Goal: Transaction & Acquisition: Purchase product/service

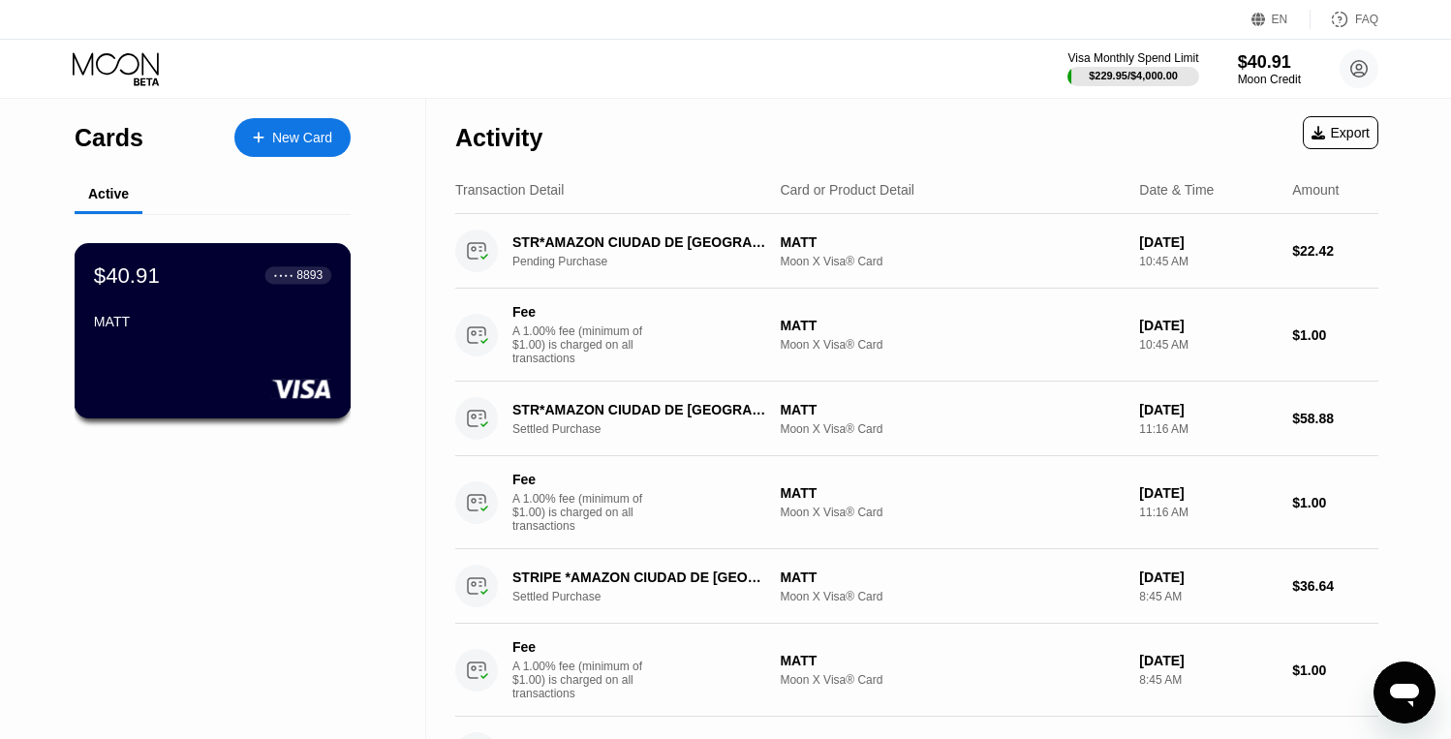
click at [189, 354] on div "$40.91 ● ● ● ● 8893 MATT" at bounding box center [213, 330] width 277 height 175
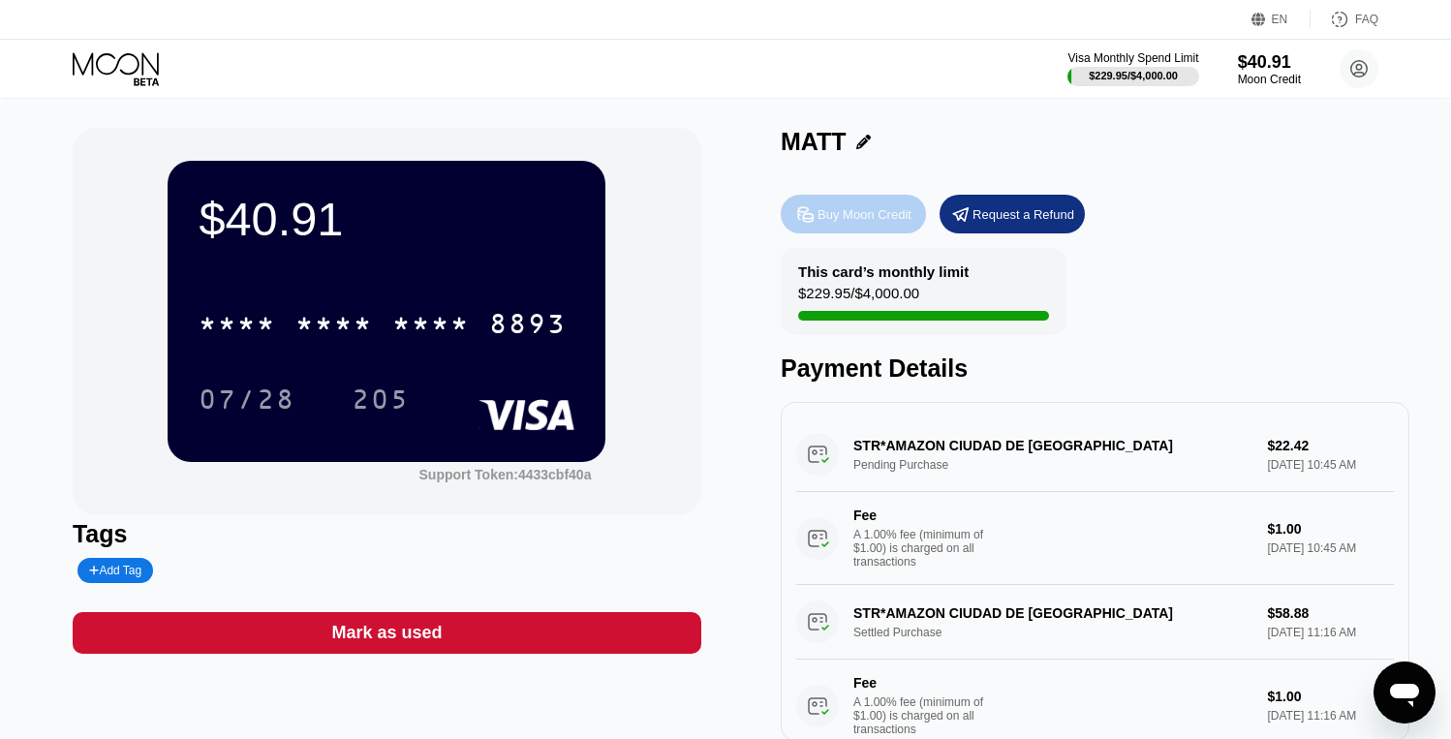
click at [861, 216] on div "Buy Moon Credit" at bounding box center [865, 214] width 94 height 16
type input "0"
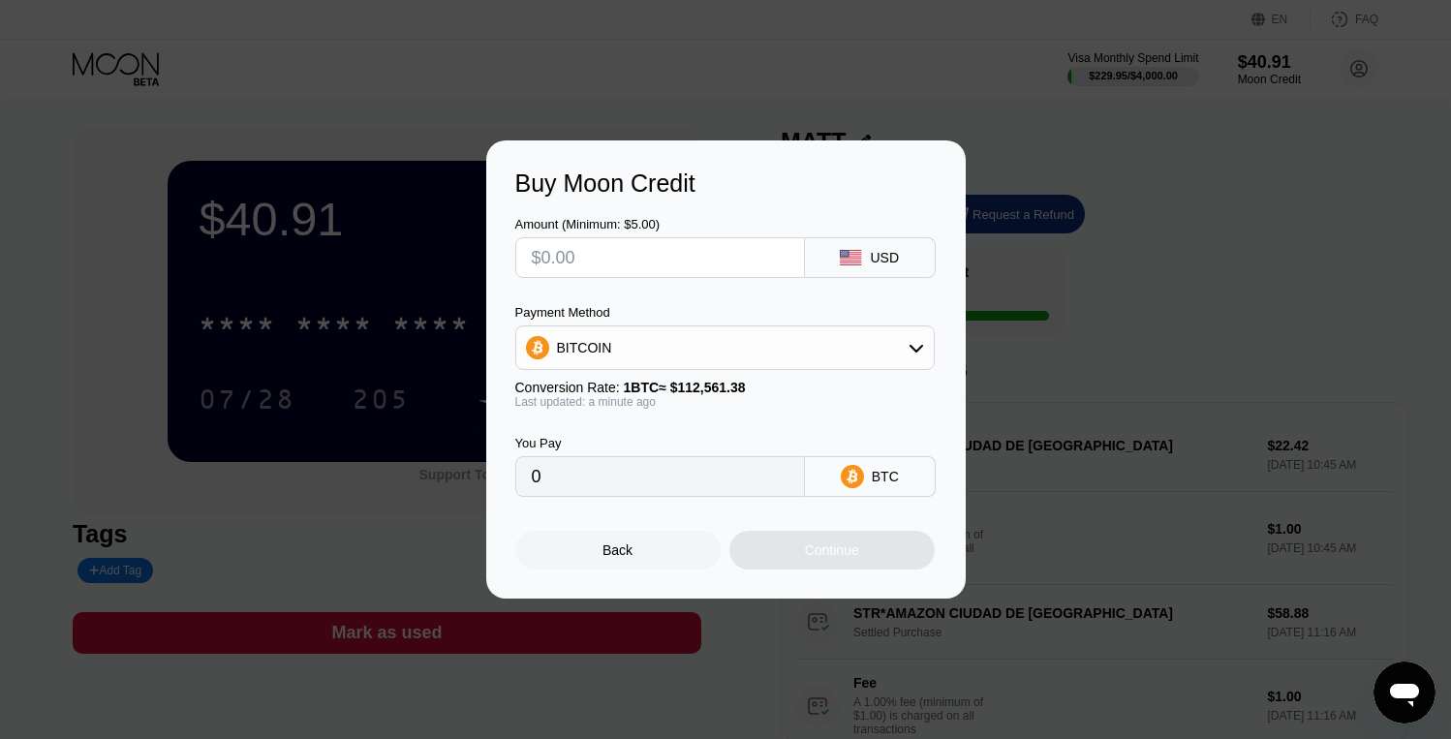
click at [658, 267] on input "text" at bounding box center [660, 257] width 257 height 39
type input "$1"
type input "0.00000889"
type input "$10"
type input "0.00008885"
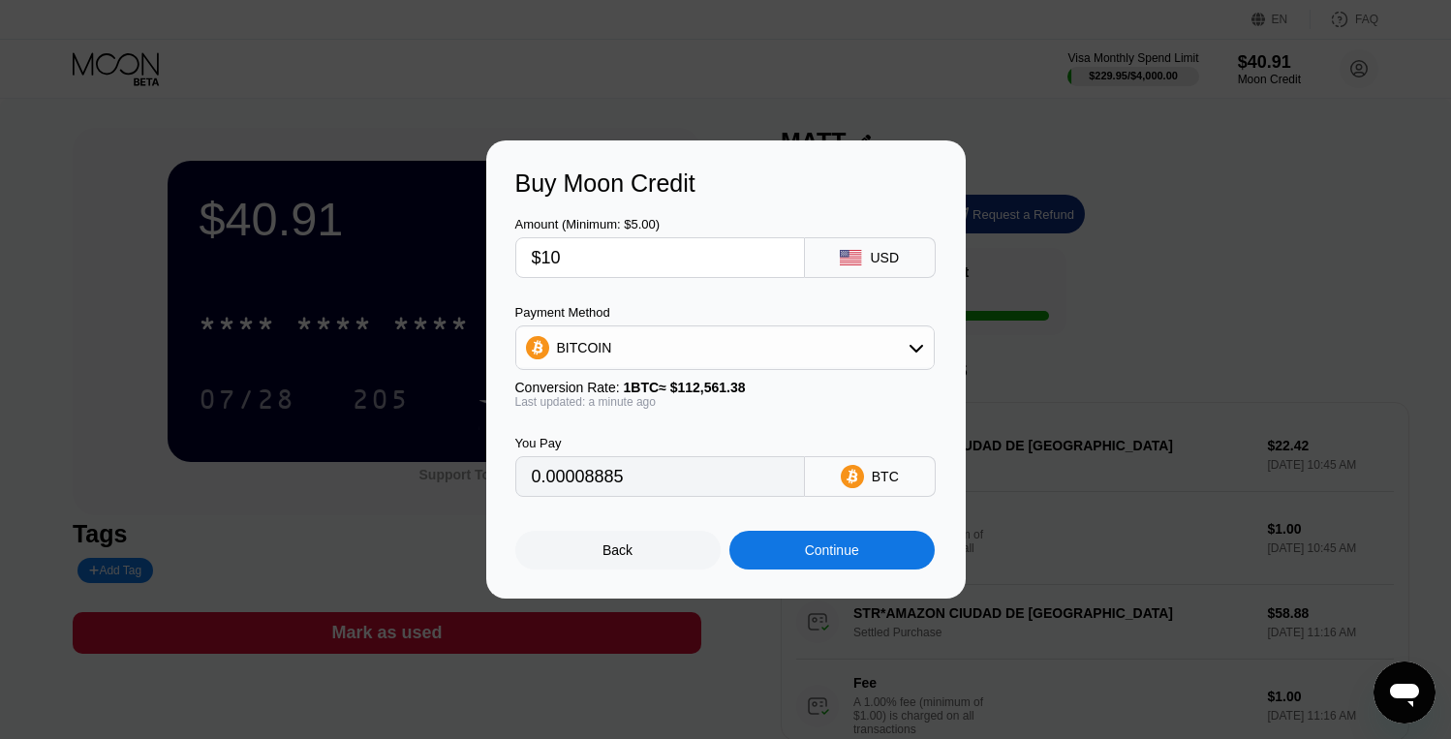
type input "$100"
type input "0.00088841"
type input "$100"
click at [766, 354] on div "BITCOIN" at bounding box center [725, 347] width 418 height 39
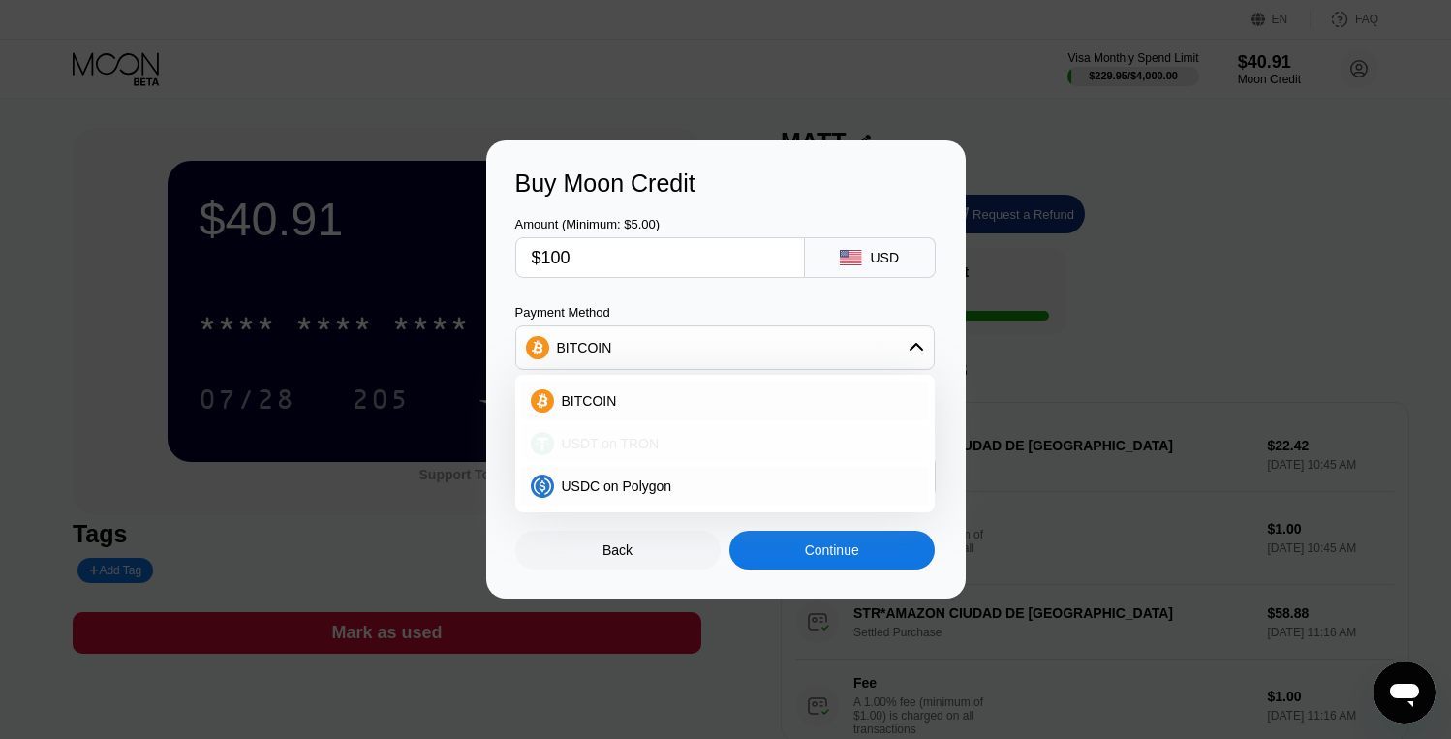
click at [755, 429] on div "USDT on TRON" at bounding box center [725, 443] width 408 height 39
type input "101.01"
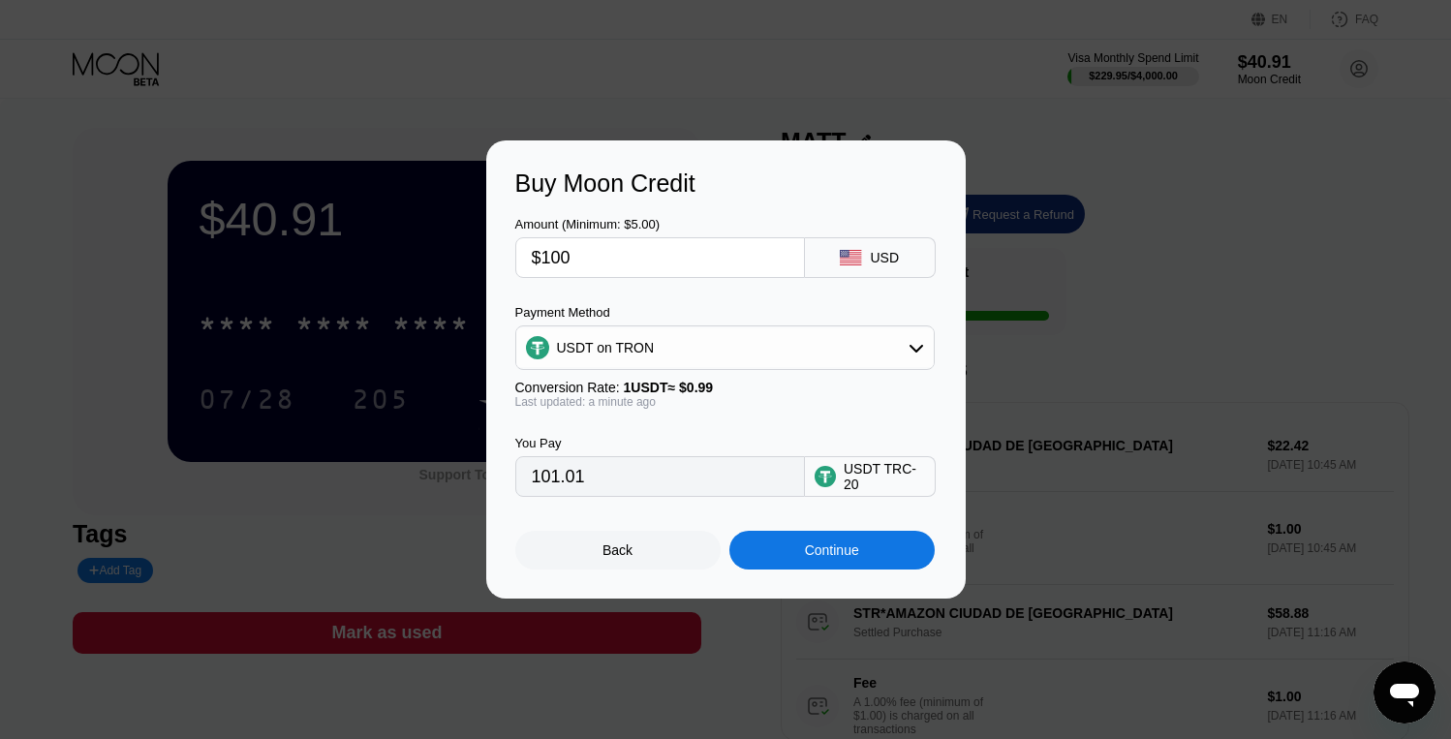
click at [715, 490] on input "101.01" at bounding box center [660, 476] width 257 height 39
click at [604, 479] on input "101.01" at bounding box center [660, 476] width 257 height 39
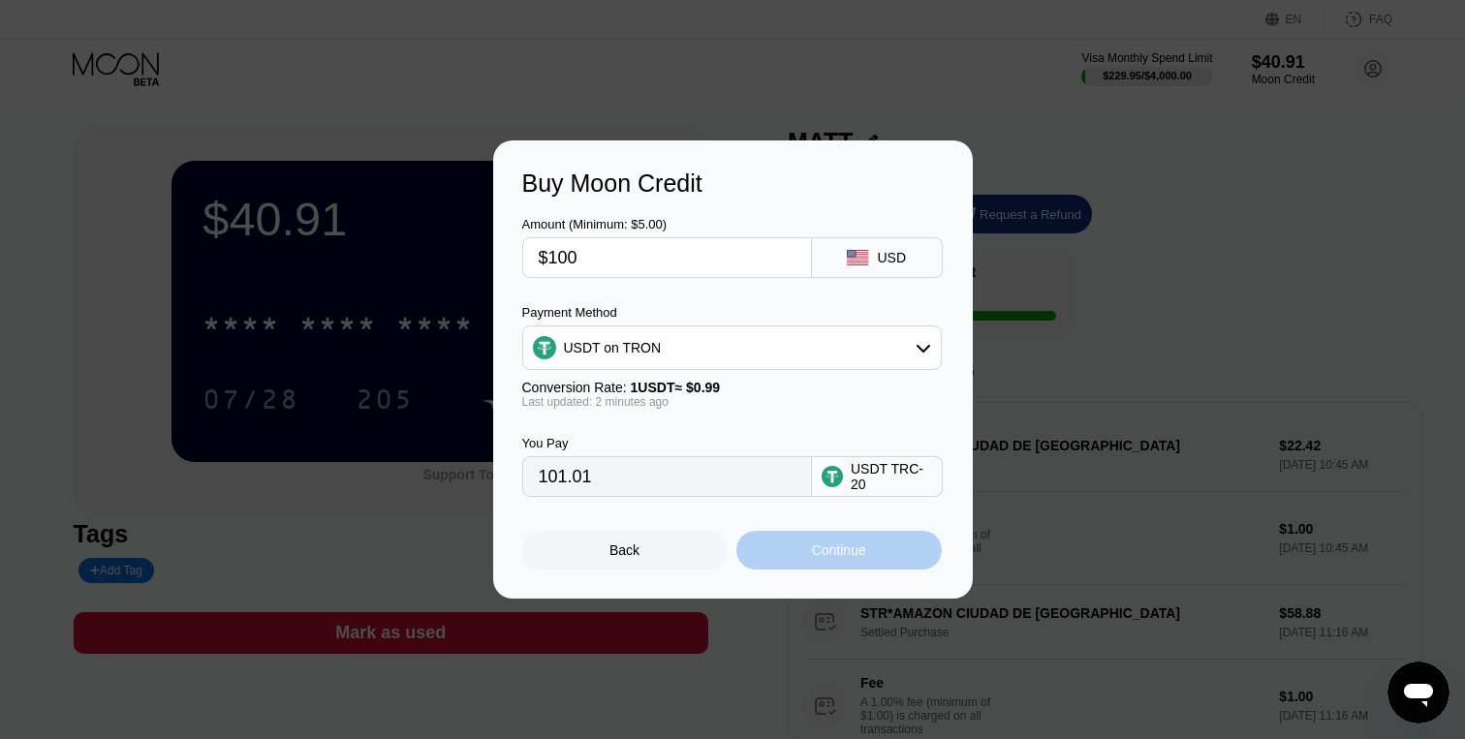
click at [812, 558] on div "Continue" at bounding box center [839, 551] width 54 height 16
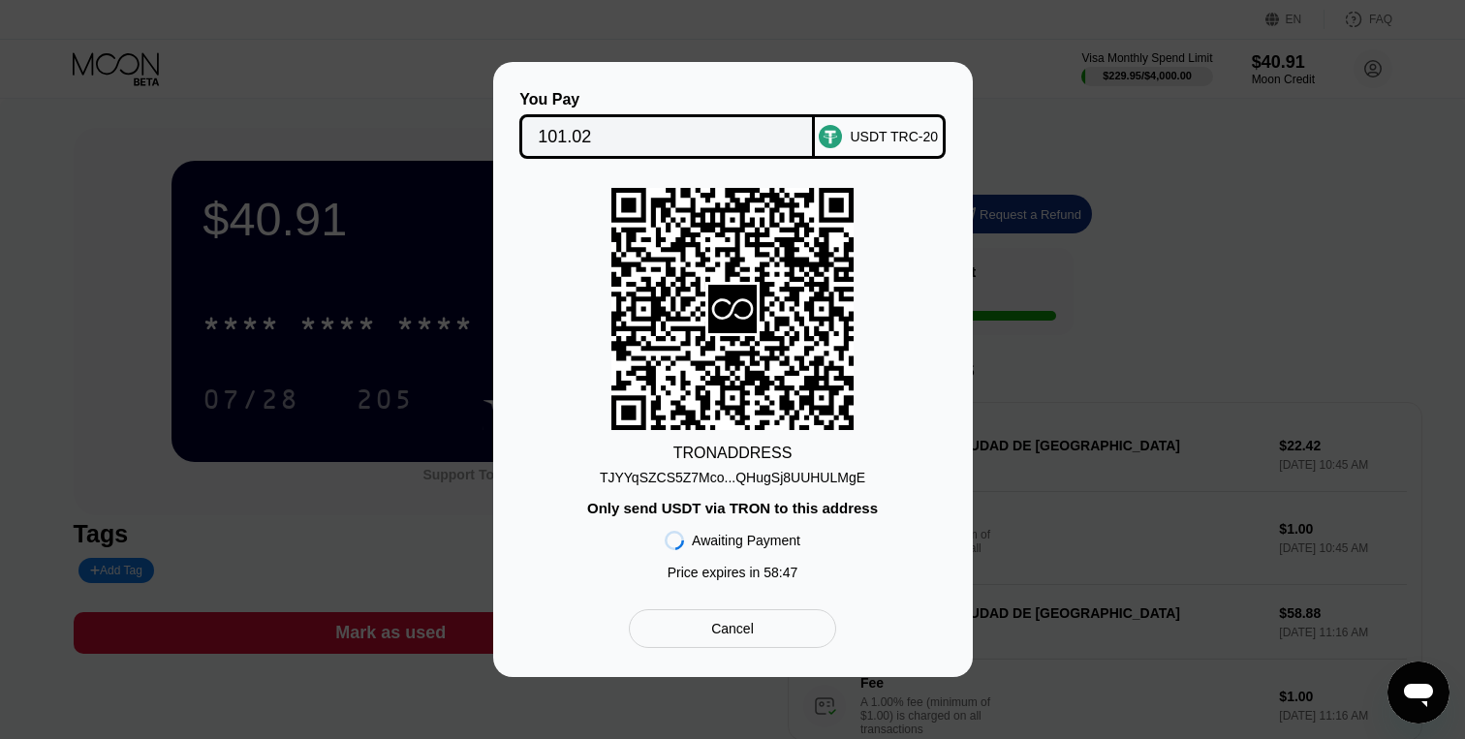
click at [746, 475] on div "TJYYqSZCS5Z7Mco...QHugSj8UUHULMgE" at bounding box center [732, 478] width 265 height 16
click at [817, 479] on div "TJYYqSZCS5Z7Mco...QHugSj8UUHULMgE" at bounding box center [732, 478] width 265 height 16
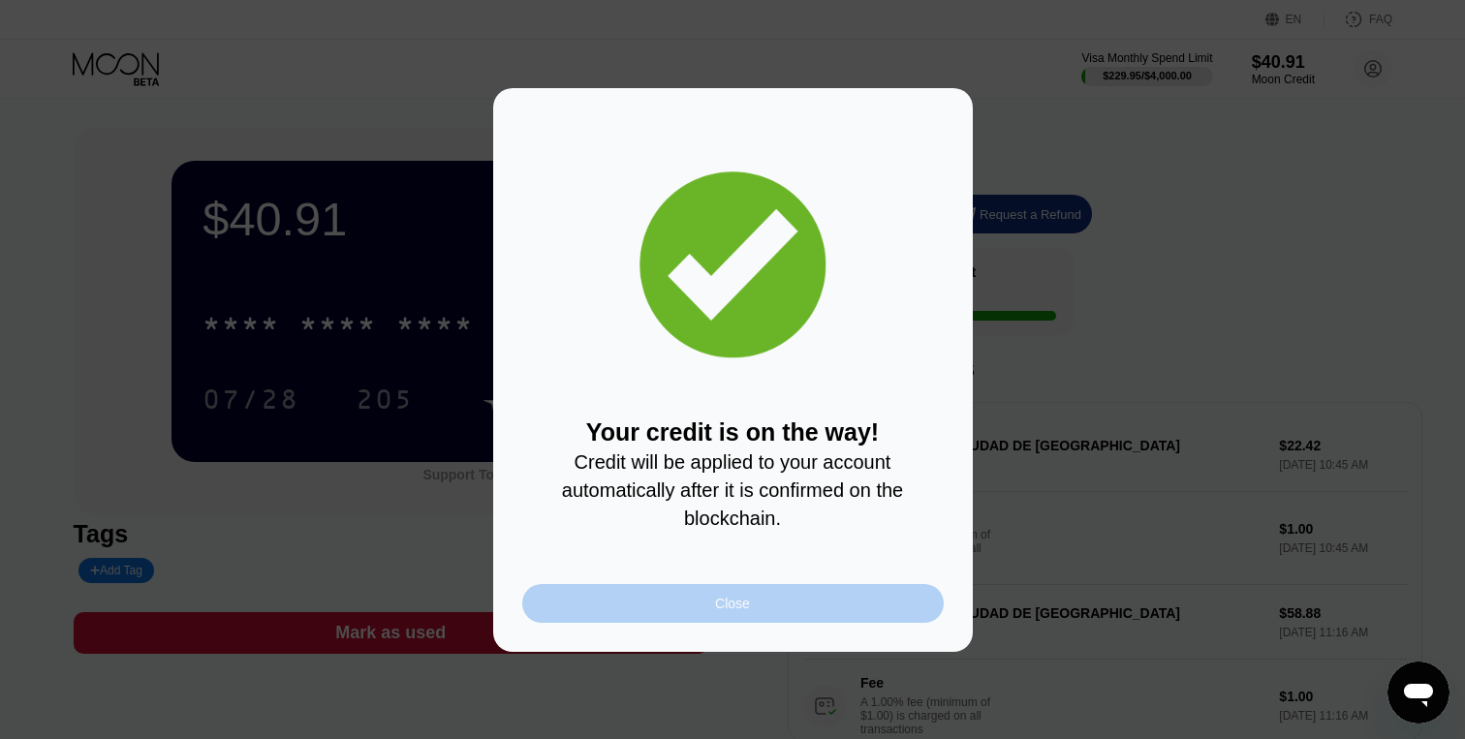
click at [712, 600] on div "Close" at bounding box center [732, 603] width 421 height 39
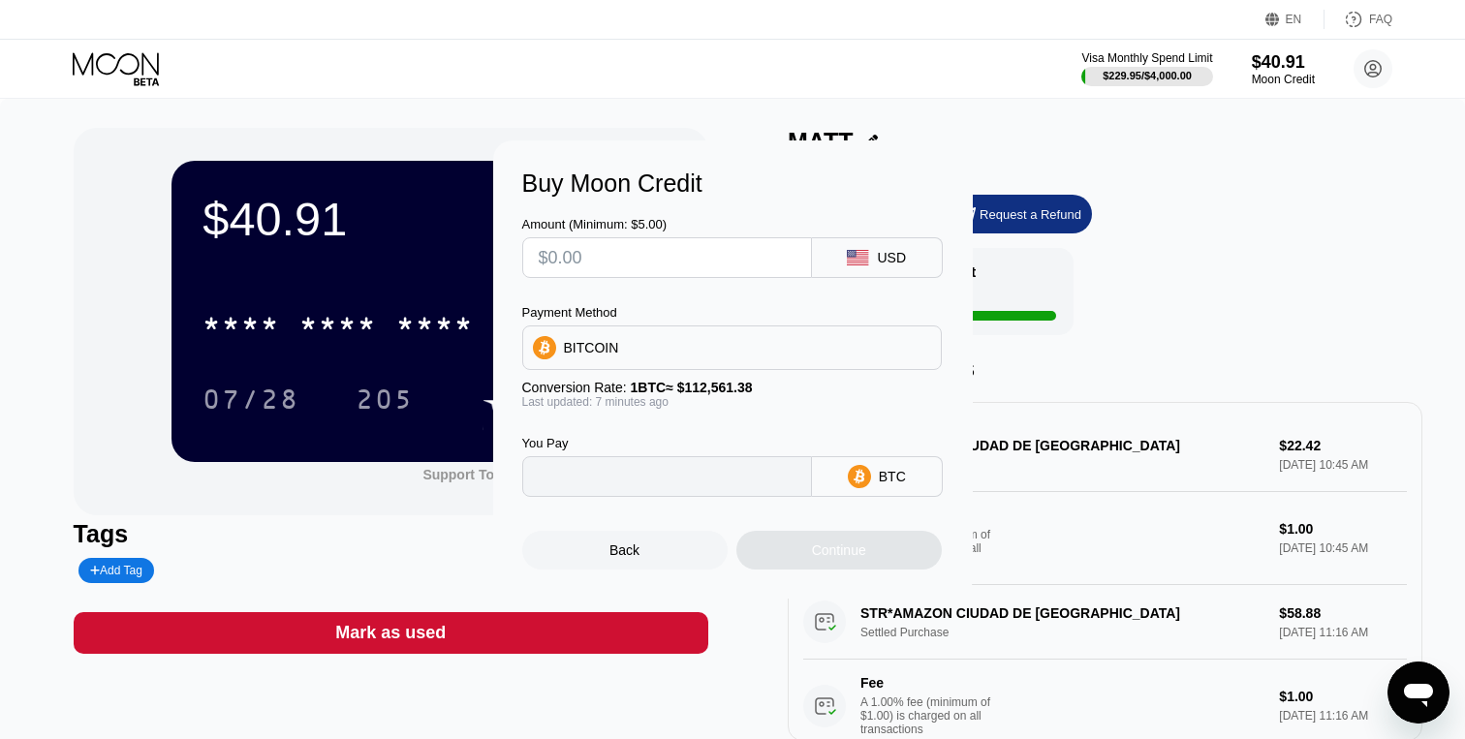
type input "0"
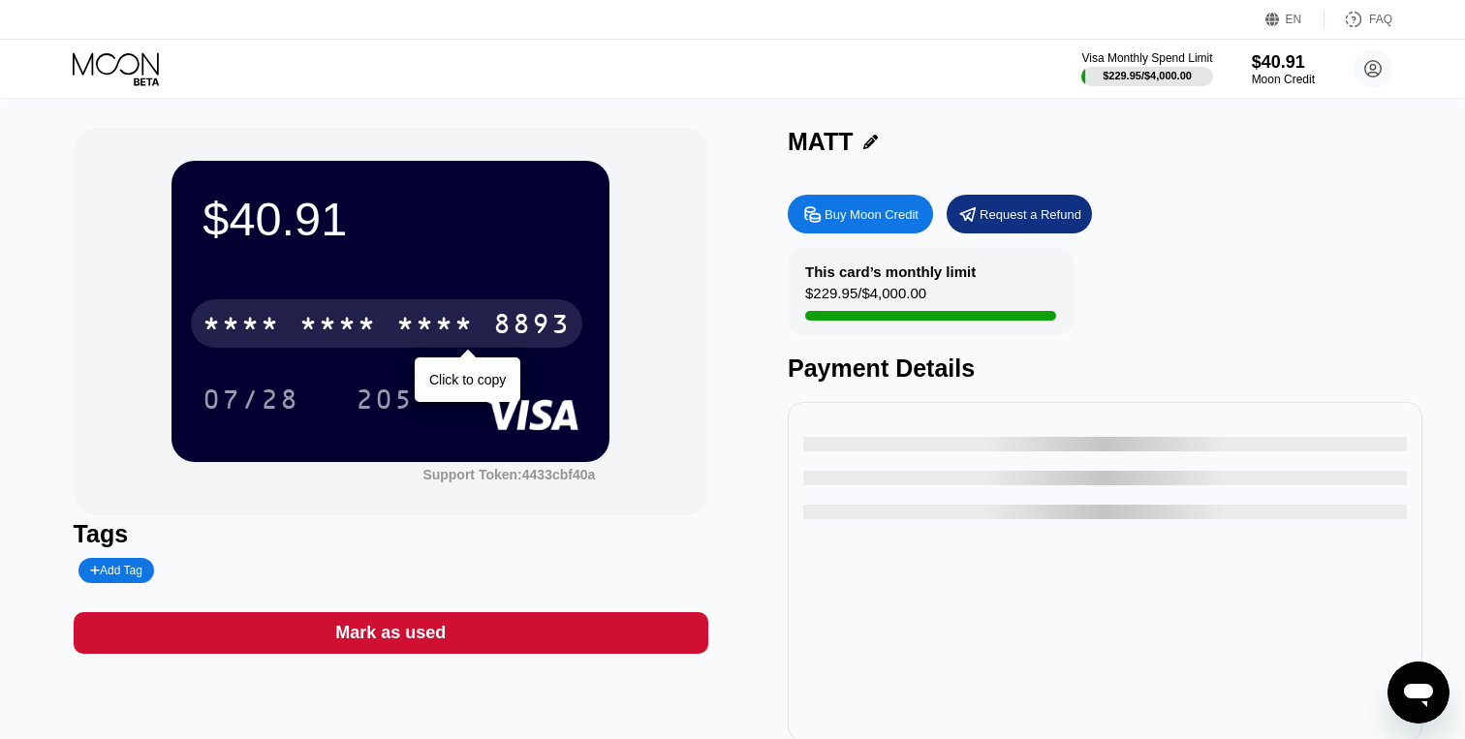
click at [445, 332] on div "* * * *" at bounding box center [435, 326] width 78 height 31
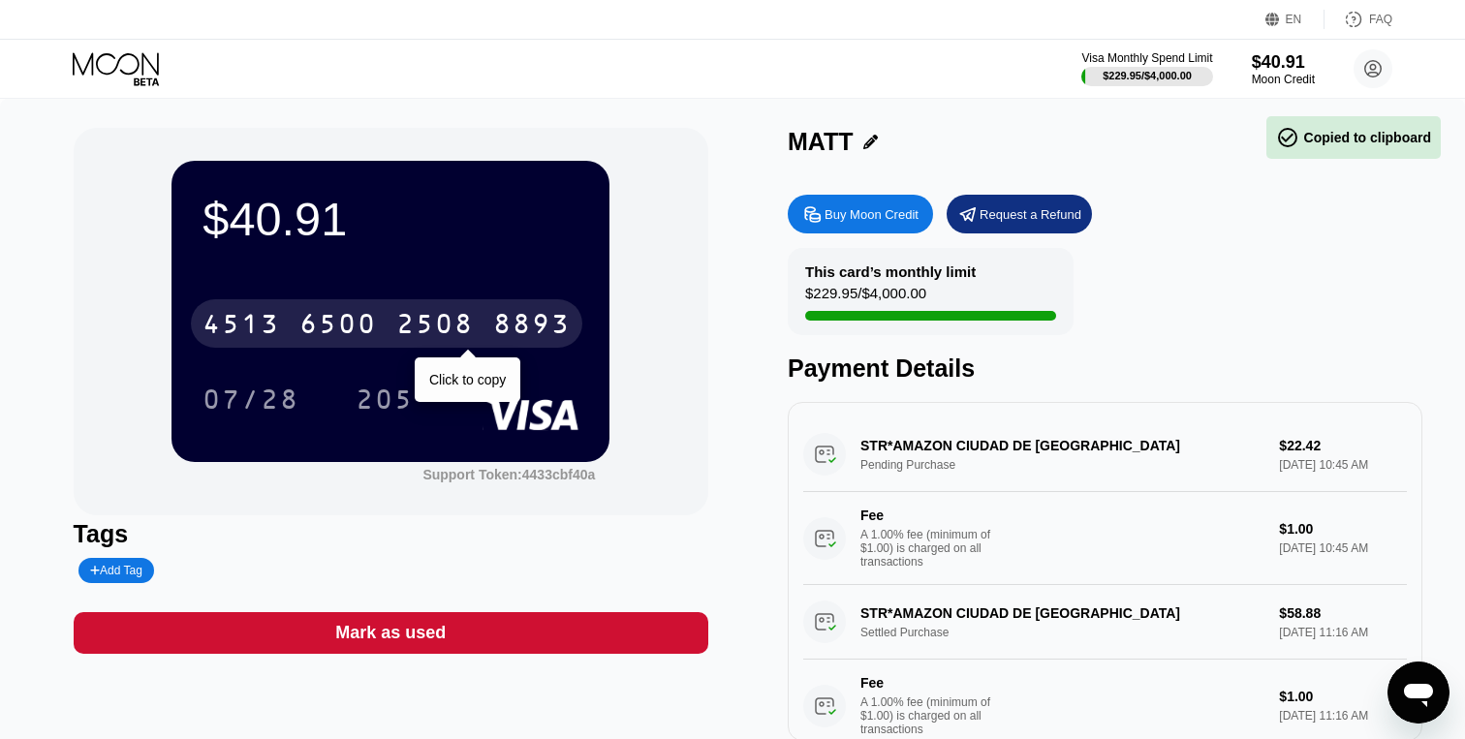
click at [477, 329] on div "[CREDIT_CARD_NUMBER]" at bounding box center [386, 323] width 391 height 48
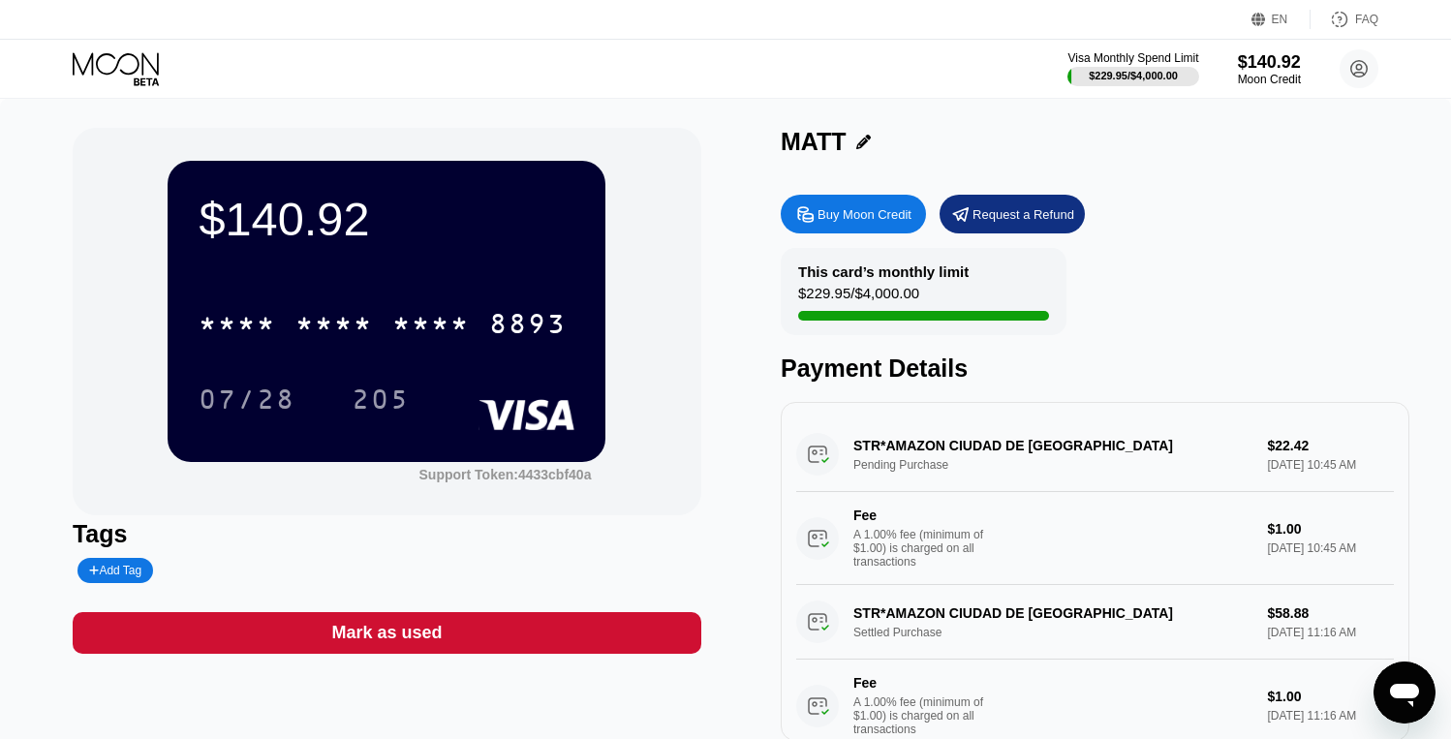
click at [321, 257] on div "$140.92 * * * * * * * * * * * * 8893 07/28 205" at bounding box center [387, 311] width 438 height 300
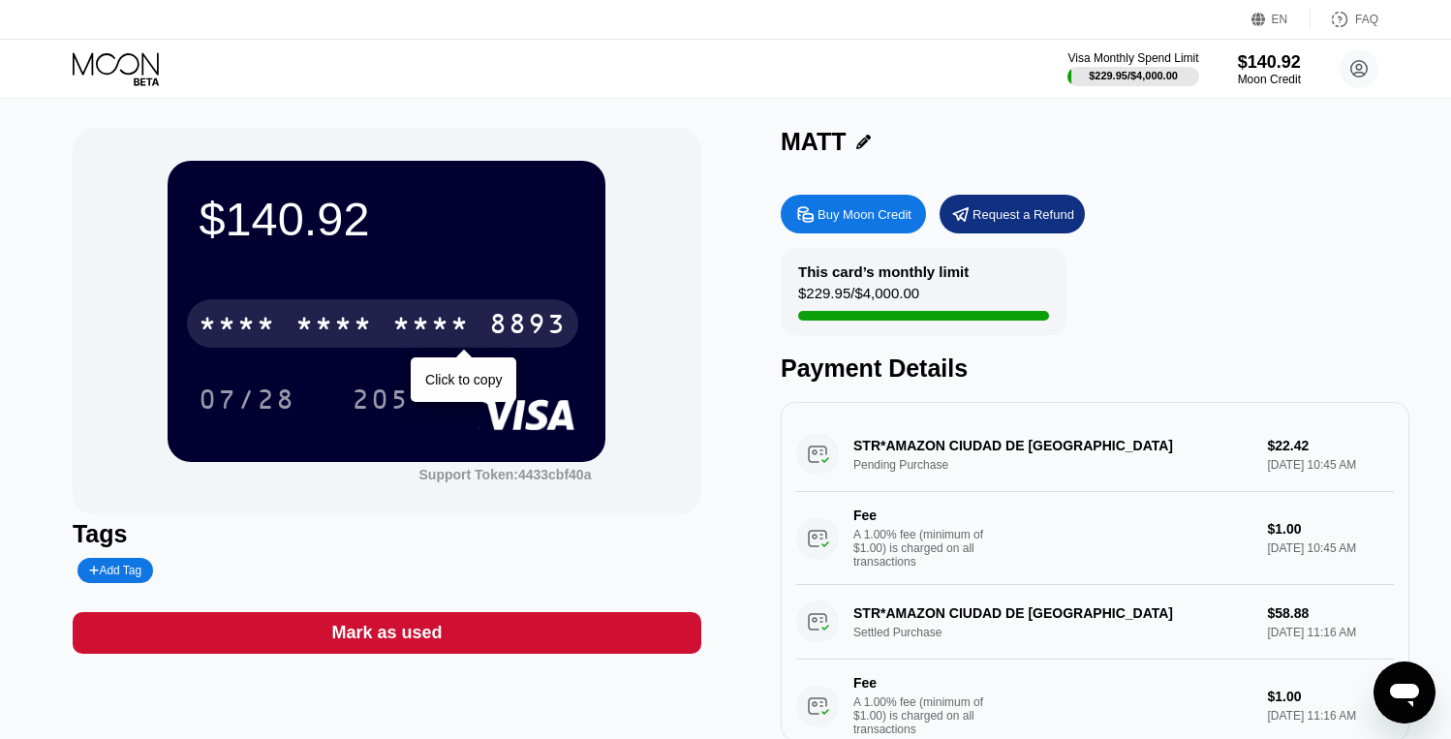
click at [374, 326] on div "* * * * * * * * * * * * 8893" at bounding box center [382, 323] width 391 height 48
click at [372, 310] on div "[CREDIT_CARD_NUMBER]" at bounding box center [382, 323] width 391 height 48
click at [522, 314] on div "8893" at bounding box center [528, 326] width 78 height 31
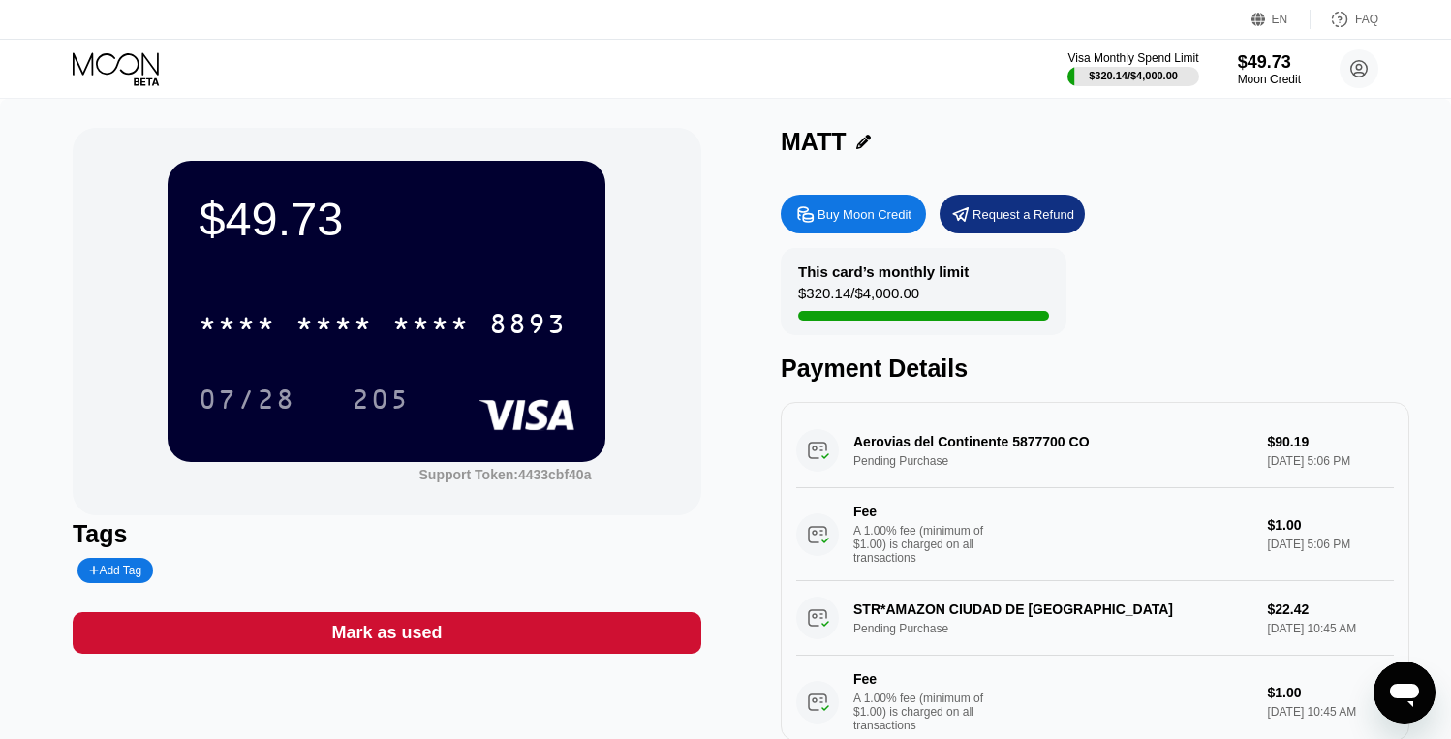
scroll to position [6, 0]
click at [724, 132] on div "$49.73 * * * * * * * * * * * * 8893 07/28 205 Support Token: 4433cbf40a Tags Ad…" at bounding box center [726, 434] width 1306 height 613
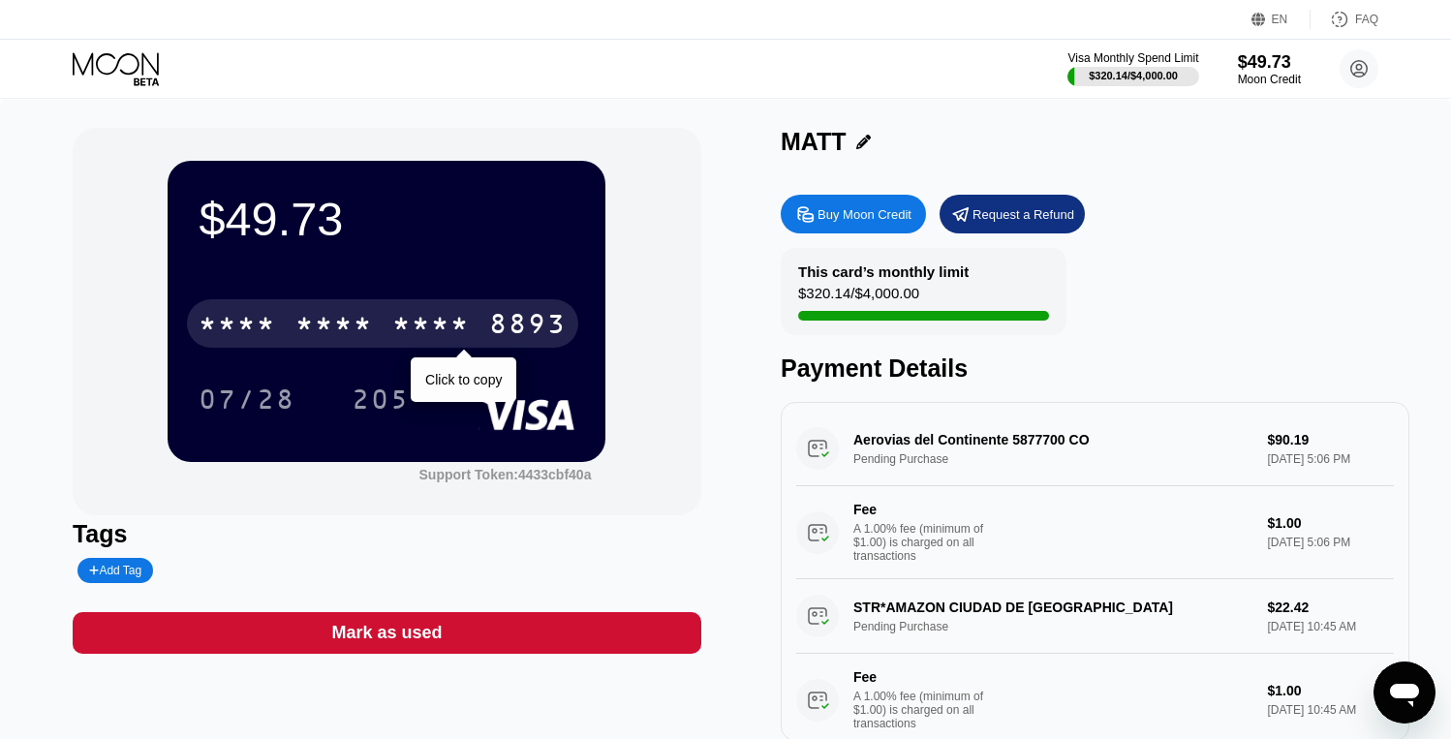
scroll to position [0, 0]
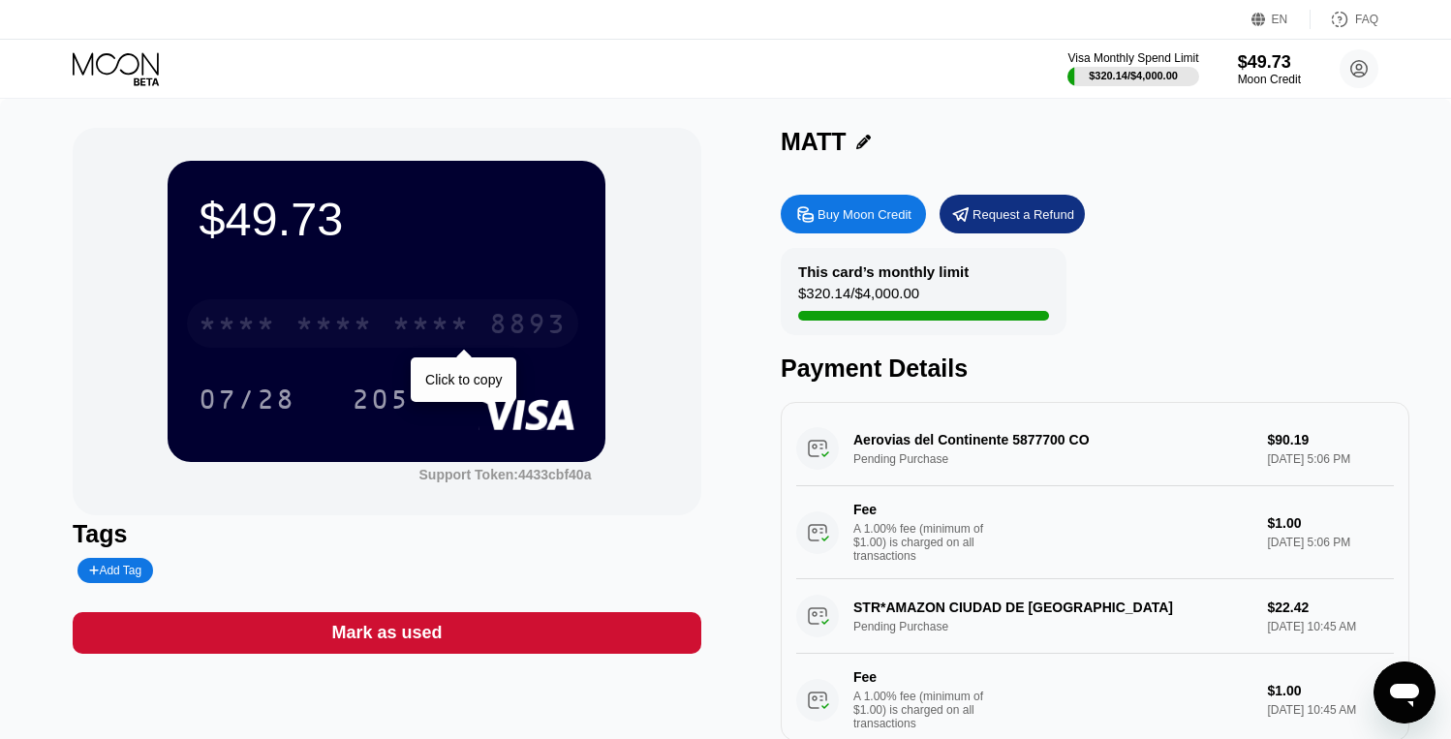
click at [420, 314] on div "* * * *" at bounding box center [431, 326] width 78 height 31
